Goal: Information Seeking & Learning: Learn about a topic

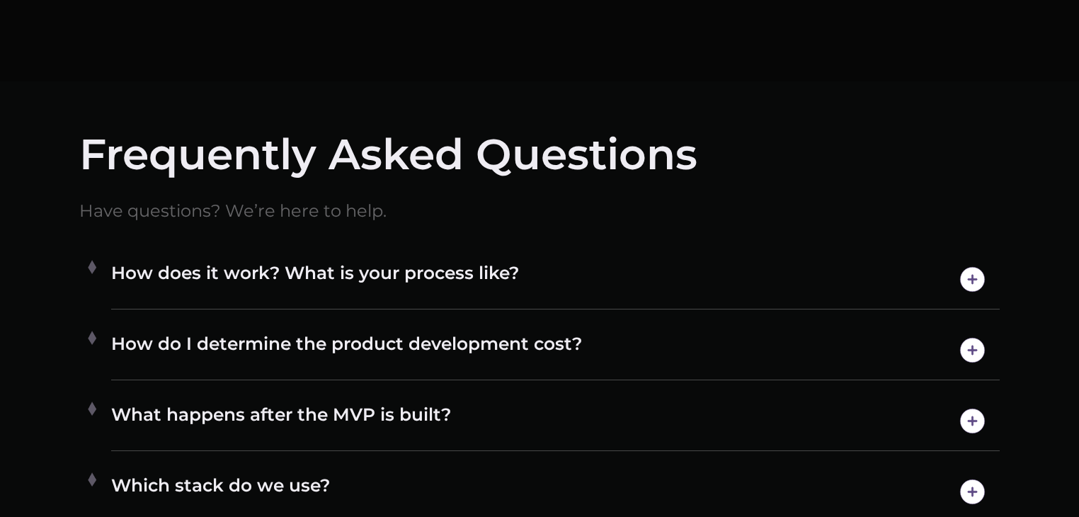
scroll to position [7683, 0]
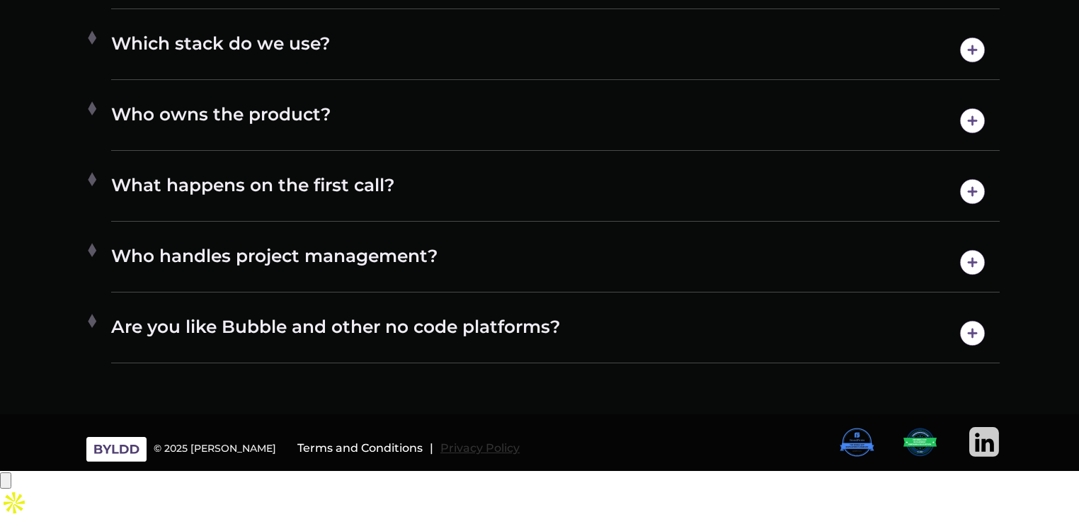
click at [440, 454] on h6 "Privacy Policy" at bounding box center [479, 448] width 79 height 13
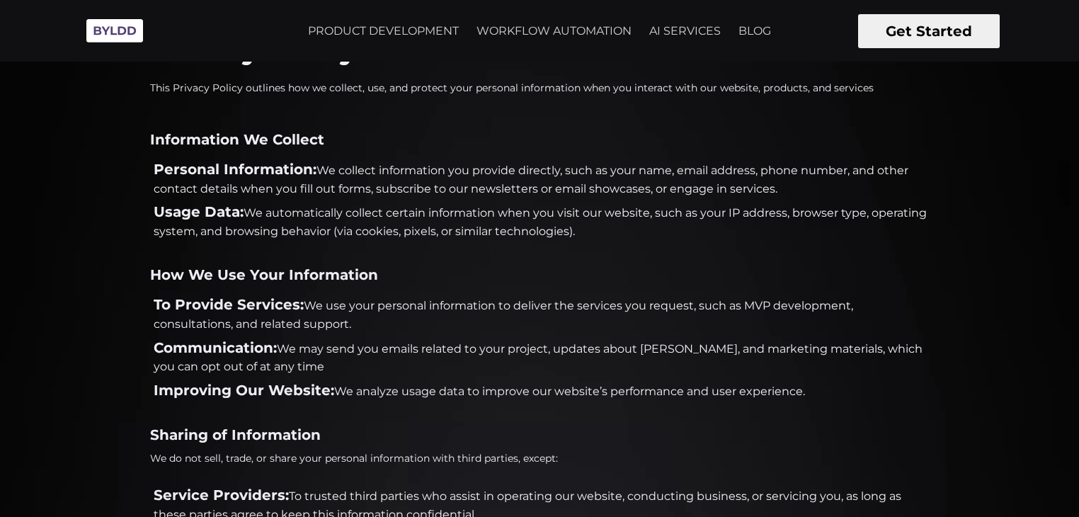
scroll to position [25, 0]
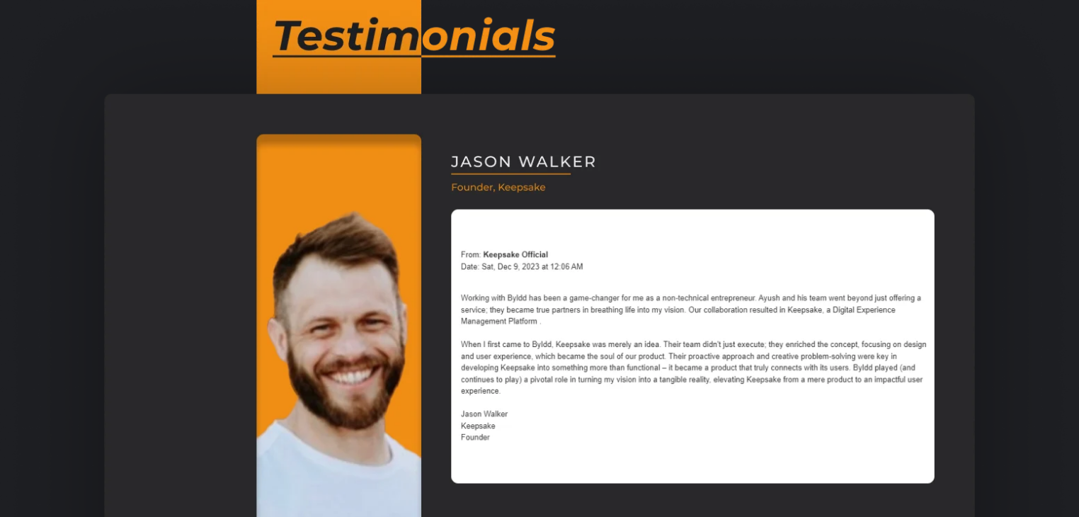
scroll to position [1345, 0]
